Goal: Information Seeking & Learning: Learn about a topic

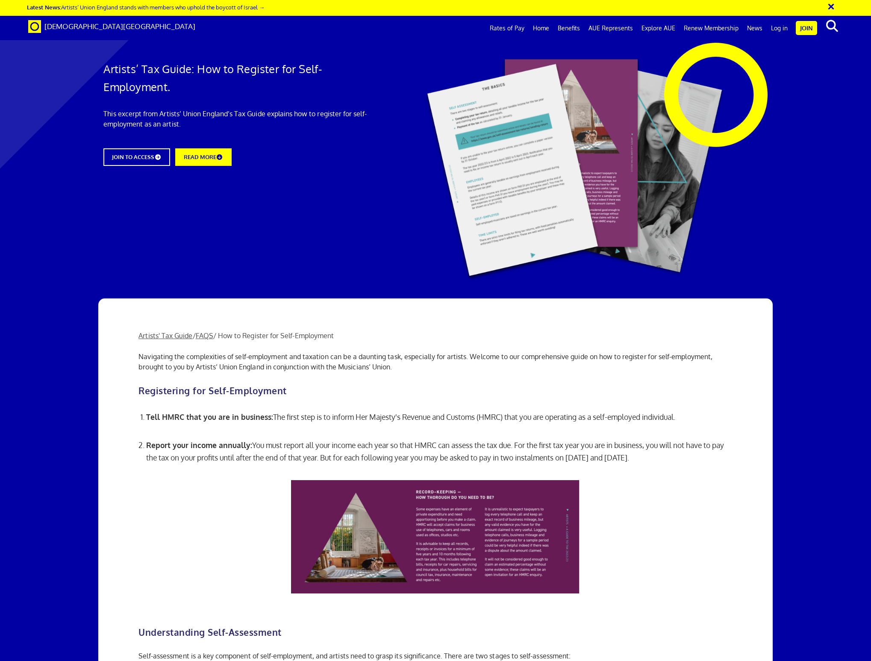
scroll to position [205, 0]
drag, startPoint x: 156, startPoint y: 237, endPoint x: 653, endPoint y: 259, distance: 496.6
click at [653, 437] on li "Report your income annually: You must report all your income each year so that …" at bounding box center [439, 451] width 586 height 29
drag, startPoint x: 149, startPoint y: 187, endPoint x: 431, endPoint y: 191, distance: 282.1
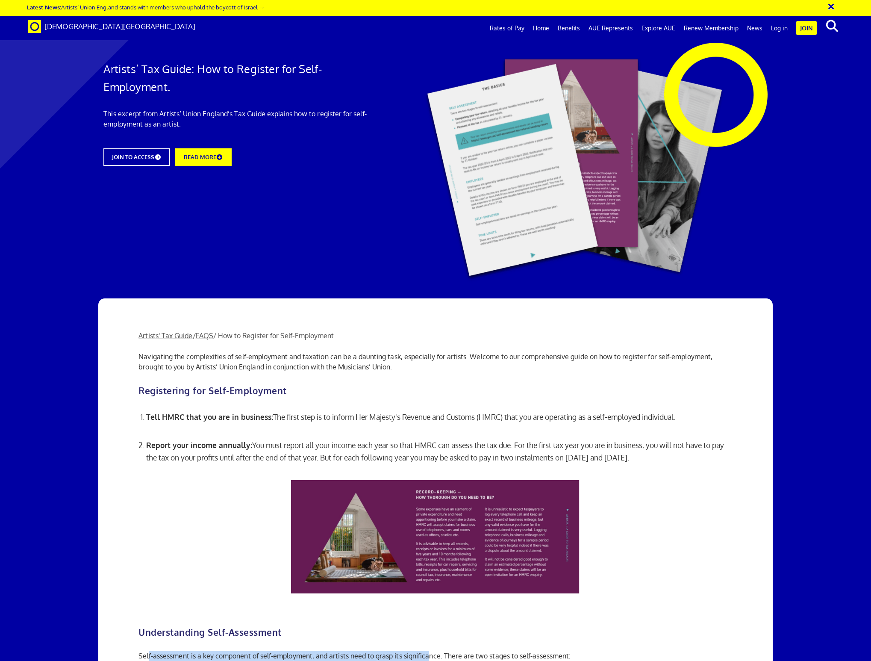
click at [431, 650] on p "Self-assessment is a key component of self-employment, and artists need to gras…" at bounding box center [435, 655] width 594 height 10
drag, startPoint x: 228, startPoint y: 210, endPoint x: 397, endPoint y: 229, distance: 169.9
drag, startPoint x: 218, startPoint y: 250, endPoint x: 328, endPoint y: 253, distance: 110.7
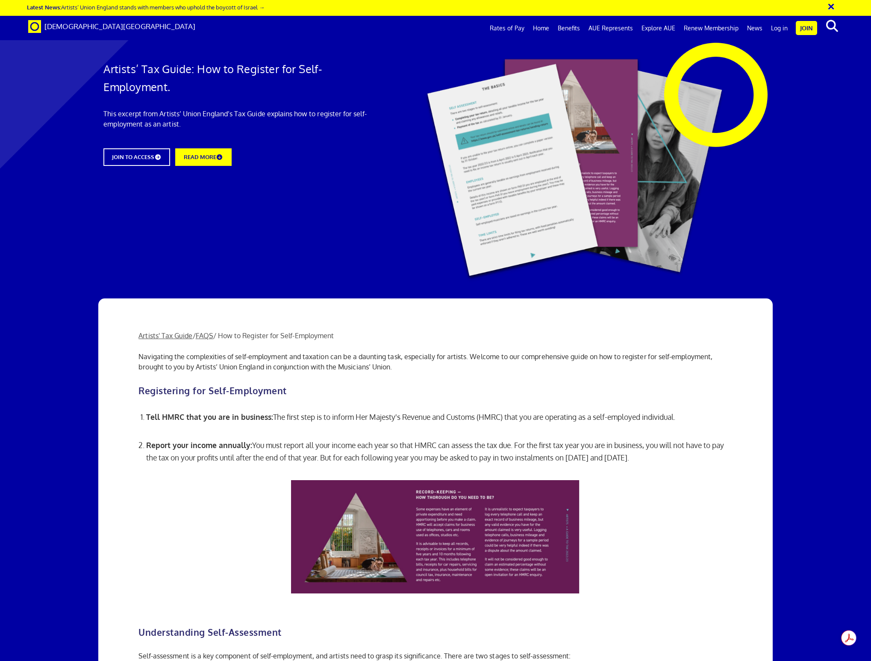
scroll to position [0, 0]
click at [506, 31] on link "Rates of Pay" at bounding box center [506, 28] width 43 height 21
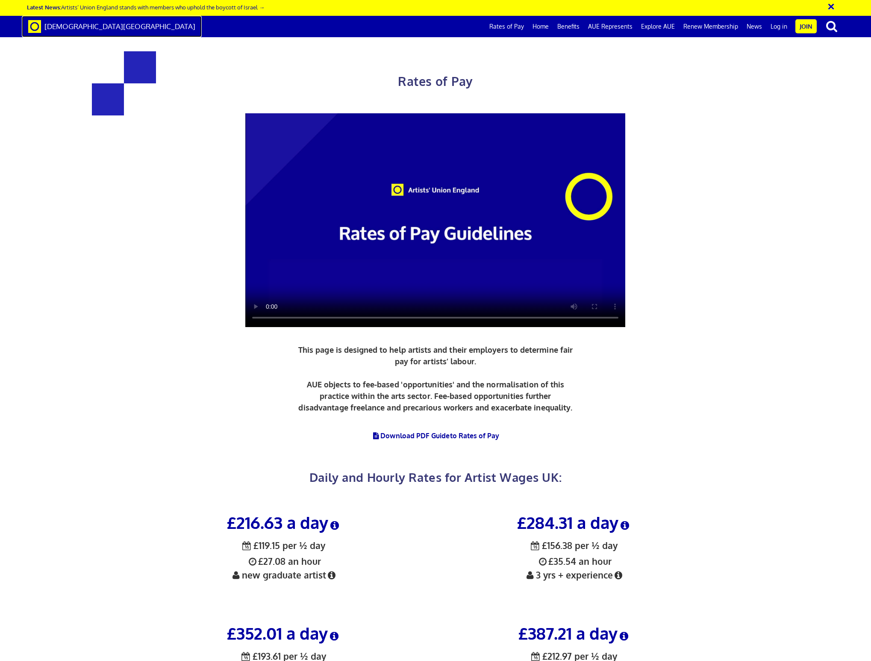
click at [60, 28] on span "[DEMOGRAPHIC_DATA][GEOGRAPHIC_DATA]" at bounding box center [119, 26] width 151 height 9
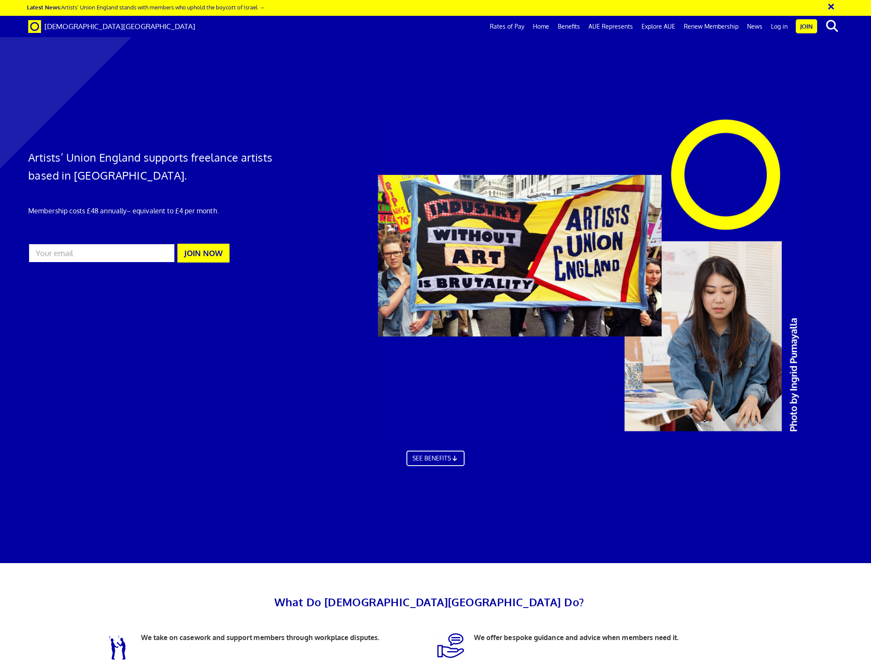
scroll to position [5, 0]
